Goal: Transaction & Acquisition: Purchase product/service

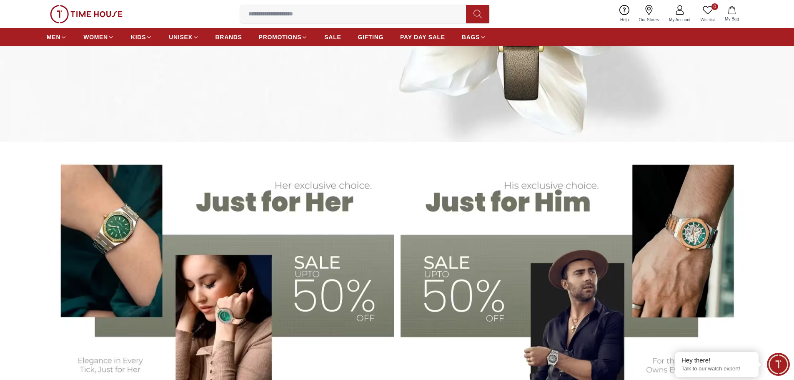
scroll to position [333, 0]
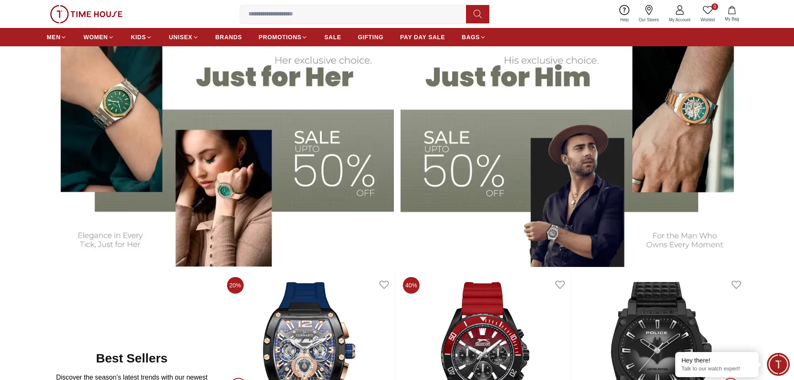
click at [468, 173] on img at bounding box center [573, 145] width 347 height 241
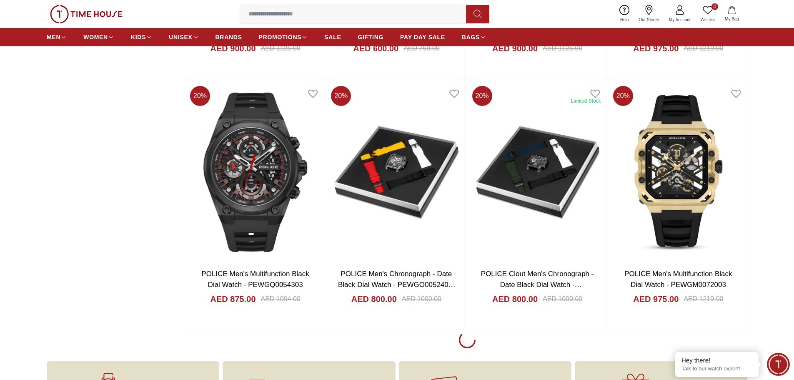
scroll to position [1125, 0]
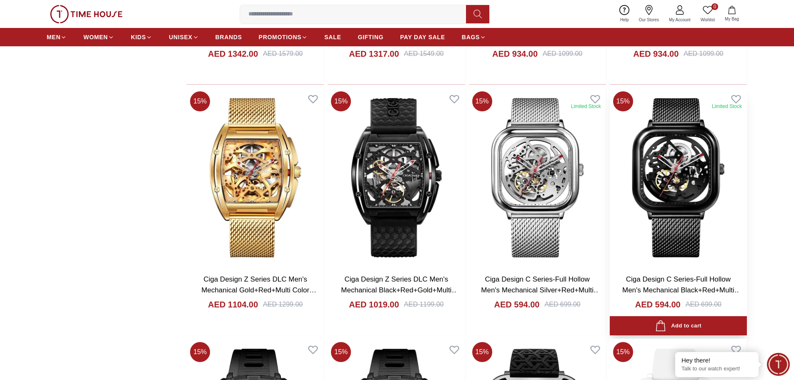
scroll to position [3334, 0]
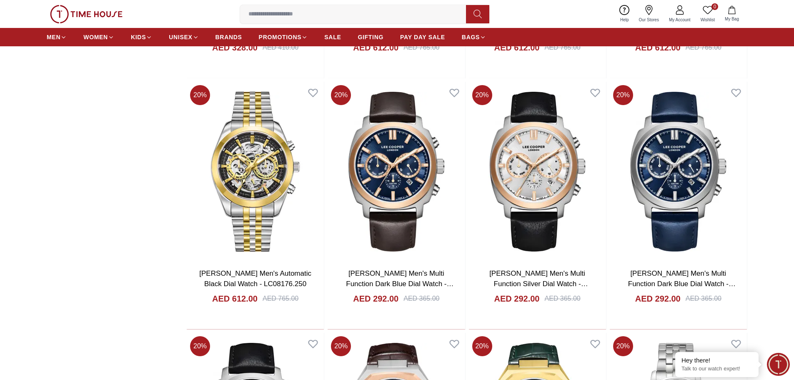
scroll to position [5876, 0]
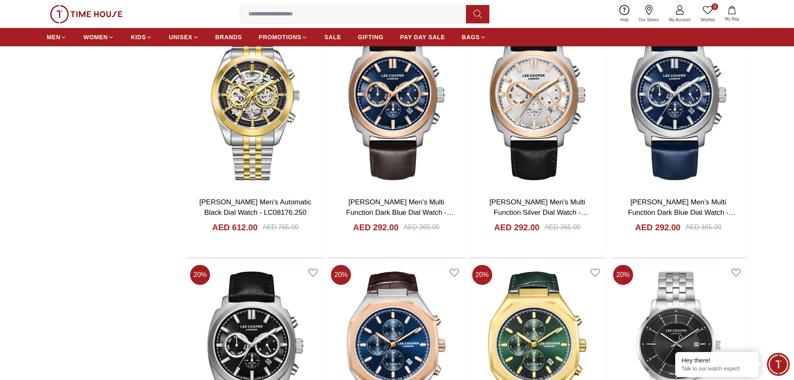
click at [93, 12] on img at bounding box center [86, 14] width 73 height 18
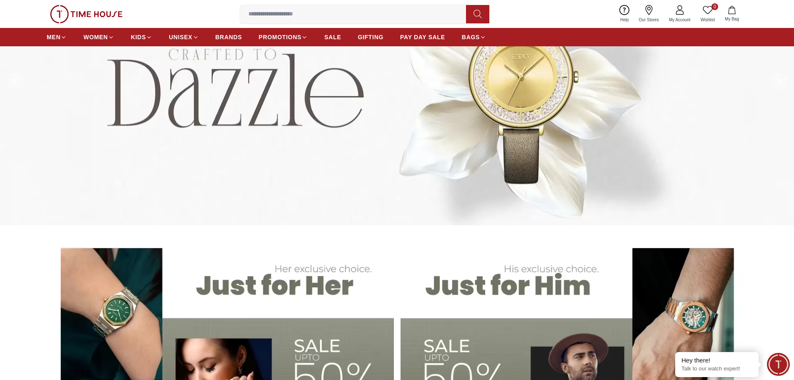
scroll to position [208, 0]
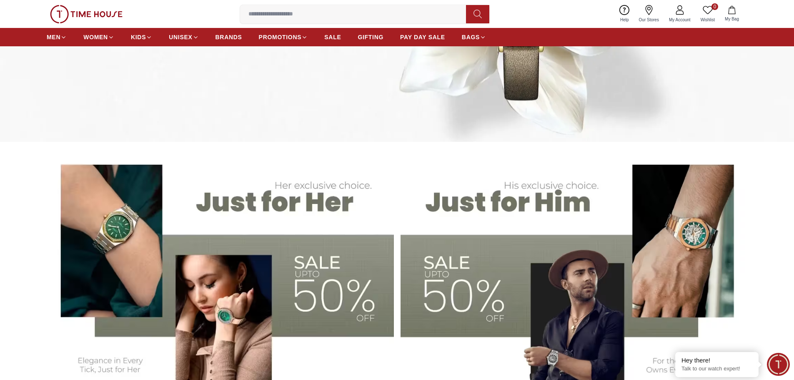
click at [703, 12] on icon at bounding box center [708, 10] width 10 height 10
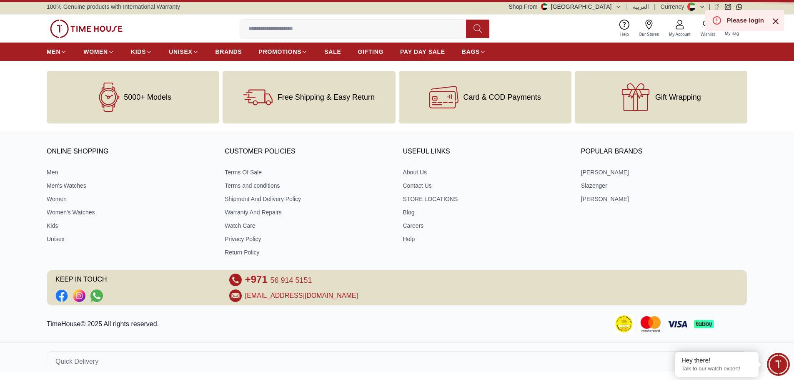
scroll to position [1, 0]
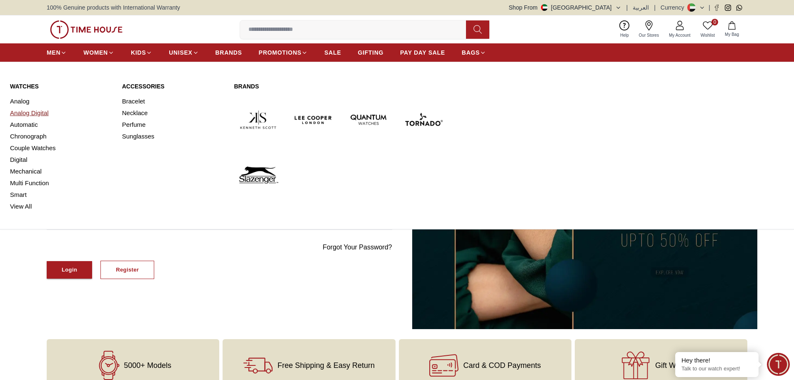
click at [25, 118] on link "Analog Digital" at bounding box center [61, 113] width 102 height 12
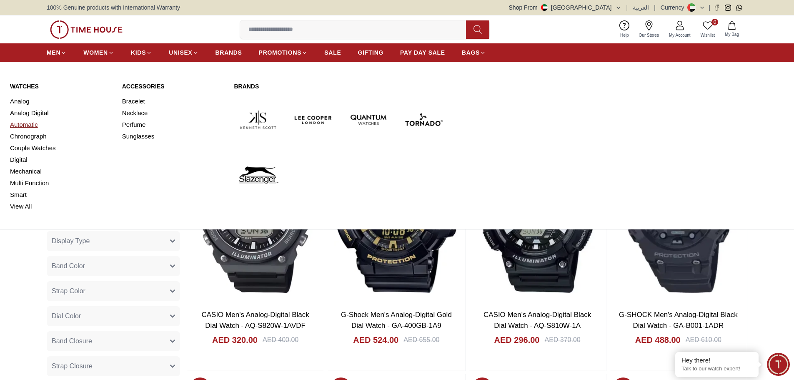
click at [39, 128] on link "Automatic" at bounding box center [61, 125] width 102 height 12
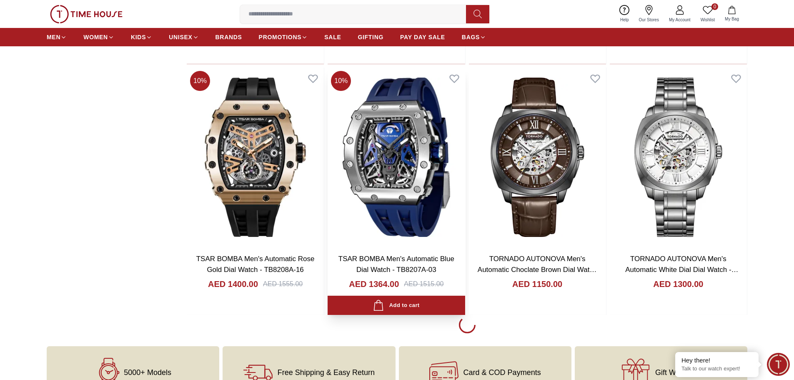
scroll to position [1042, 0]
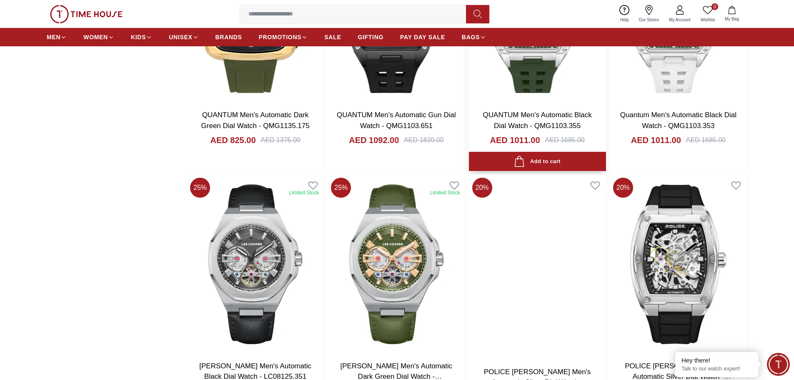
scroll to position [3542, 0]
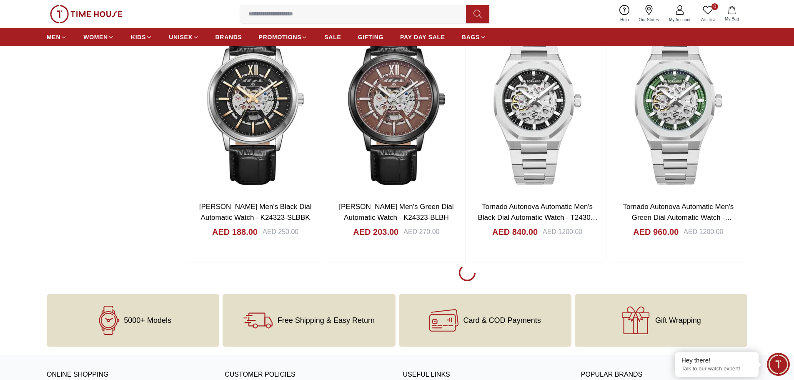
scroll to position [6209, 0]
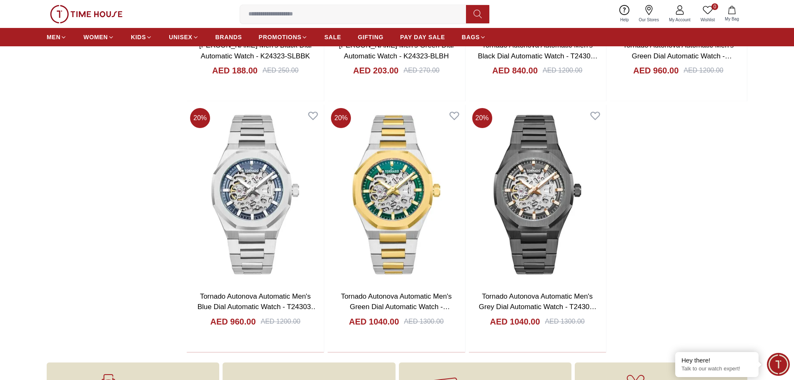
scroll to position [6293, 0]
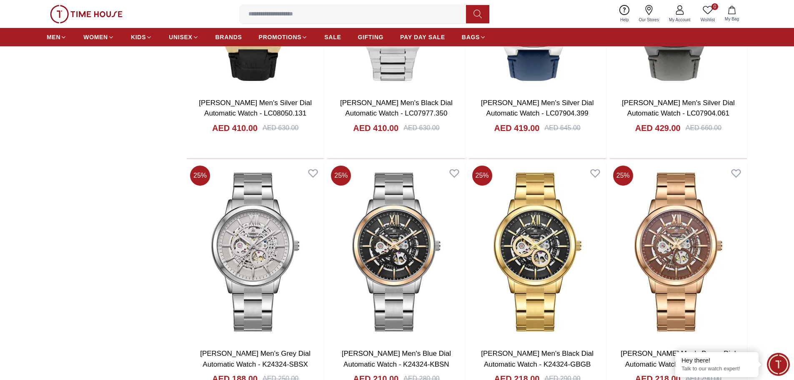
scroll to position [5376, 0]
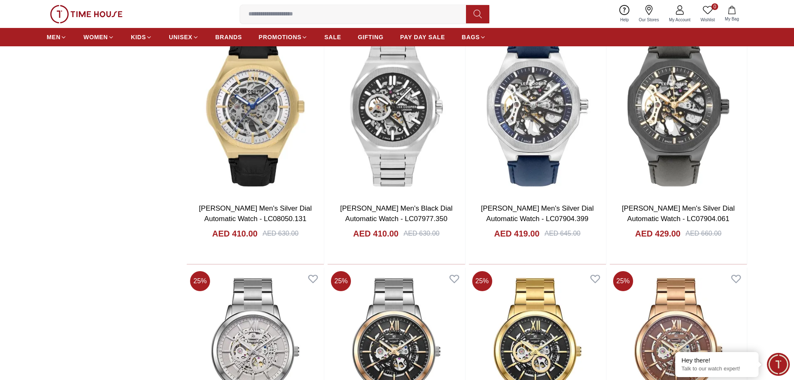
click at [711, 11] on icon at bounding box center [708, 10] width 10 height 8
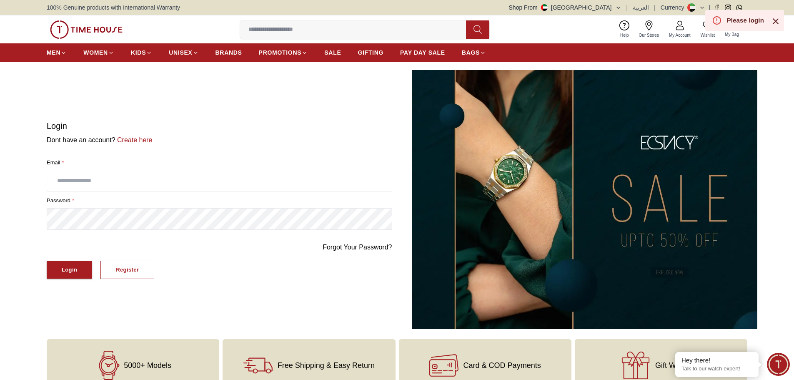
click at [774, 24] on icon at bounding box center [776, 21] width 10 height 10
